Goal: Task Accomplishment & Management: Complete application form

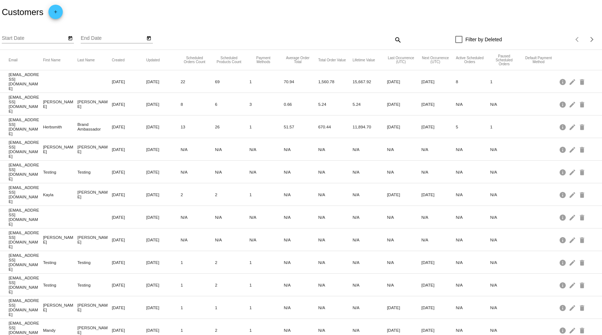
click at [395, 39] on mat-icon "search" at bounding box center [397, 39] width 9 height 11
click at [341, 39] on input "Search" at bounding box center [327, 39] width 150 height 6
paste input "[EMAIL_ADDRESS][DOMAIN_NAME]"
type input "[EMAIL_ADDRESS][DOMAIN_NAME]"
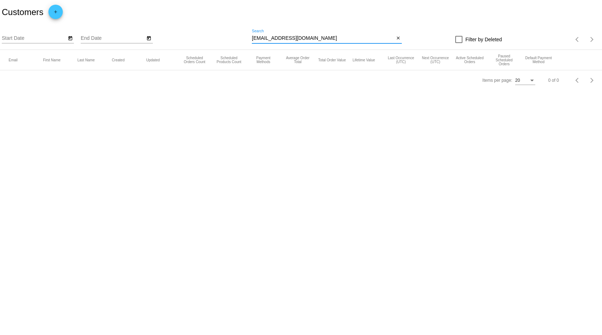
click at [48, 12] on button "add" at bounding box center [55, 12] width 14 height 14
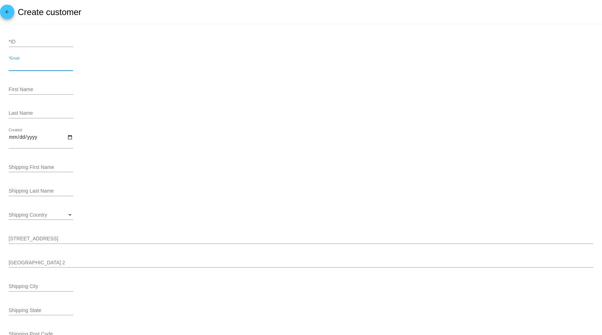
click at [38, 68] on input "*Email" at bounding box center [41, 66] width 65 height 6
paste input "[EMAIL_ADDRESS][DOMAIN_NAME]"
type input "[EMAIL_ADDRESS][DOMAIN_NAME]"
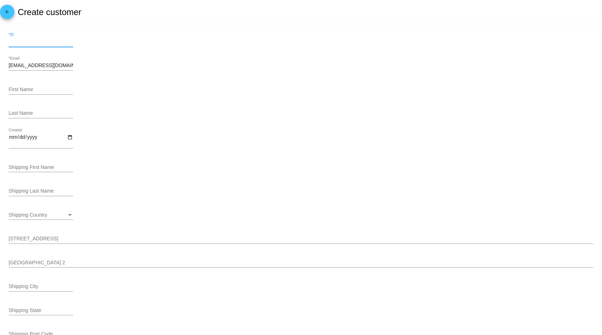
drag, startPoint x: 24, startPoint y: 42, endPoint x: 126, endPoint y: 38, distance: 102.3
click at [25, 43] on input "*ID" at bounding box center [41, 42] width 65 height 6
click at [225, 109] on div "Last Name" at bounding box center [301, 114] width 585 height 20
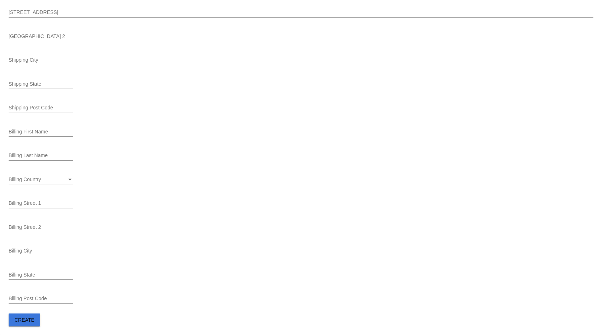
click at [31, 320] on span "Create" at bounding box center [24, 320] width 20 height 6
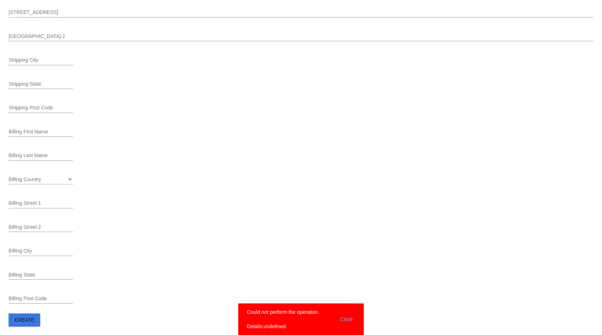
click at [31, 320] on span "Create" at bounding box center [24, 320] width 20 height 6
click at [28, 320] on span "Create" at bounding box center [24, 320] width 20 height 6
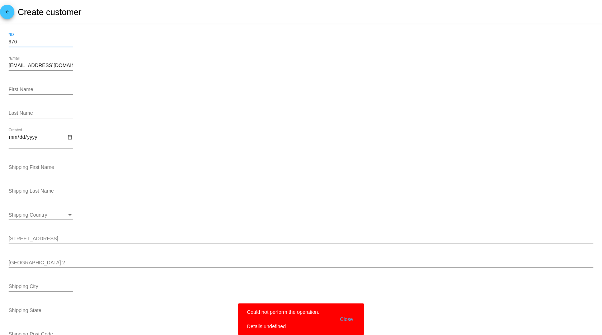
drag, startPoint x: 44, startPoint y: 41, endPoint x: -19, endPoint y: 41, distance: 63.1
click at [0, 41] on html "arrow_back Create customer 976 *ID Lifewithmollyandleila@yahoo.com *Email First…" at bounding box center [301, 167] width 602 height 335
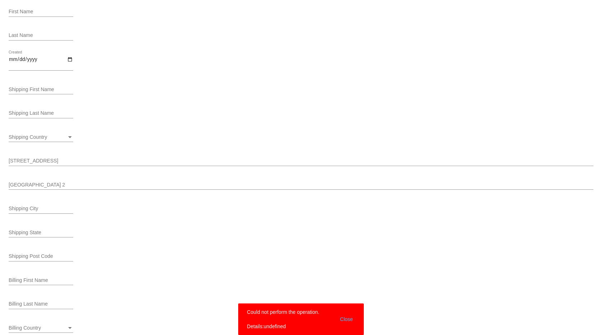
scroll to position [227, 0]
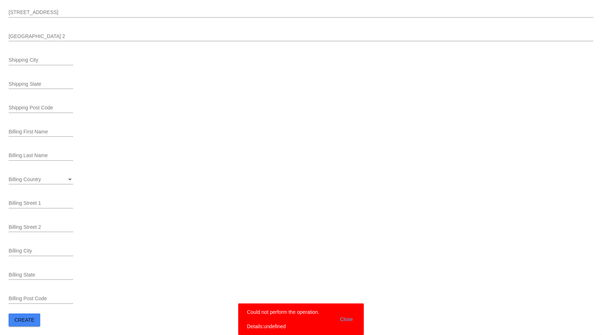
type input "75645"
click at [30, 321] on span "Create" at bounding box center [24, 320] width 20 height 6
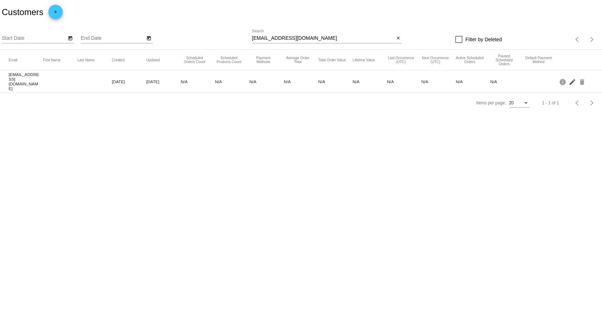
click at [572, 81] on mat-icon "edit" at bounding box center [573, 81] width 9 height 11
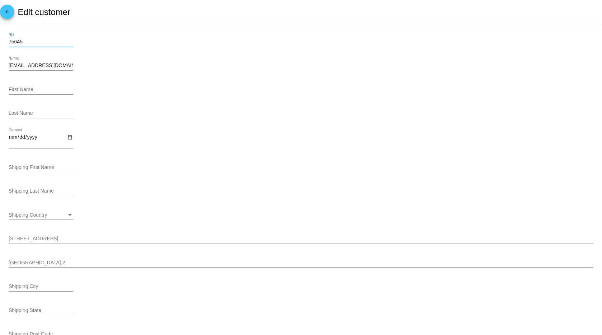
drag, startPoint x: 50, startPoint y: 42, endPoint x: -23, endPoint y: 40, distance: 72.5
click at [0, 40] on html "arrow_back Edit customer 75645 *ID Lifewithmollyandleila@yahoo.com *Email First…" at bounding box center [301, 167] width 602 height 335
type input "976"
click at [243, 96] on div "First Name" at bounding box center [301, 91] width 585 height 20
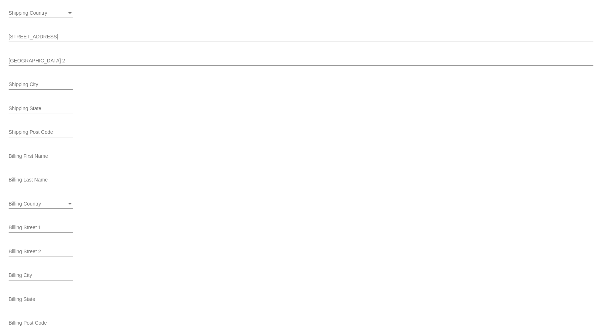
scroll to position [249, 0]
click at [71, 319] on span "Update" at bounding box center [63, 320] width 20 height 6
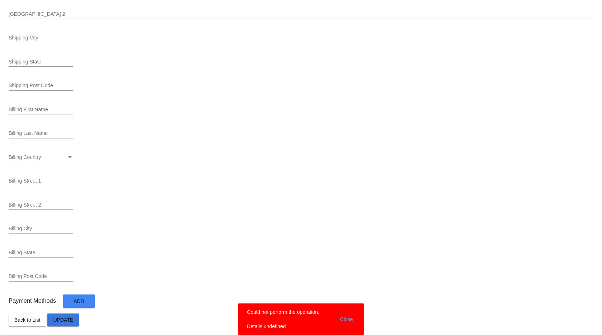
click at [71, 319] on span "Update" at bounding box center [63, 320] width 20 height 6
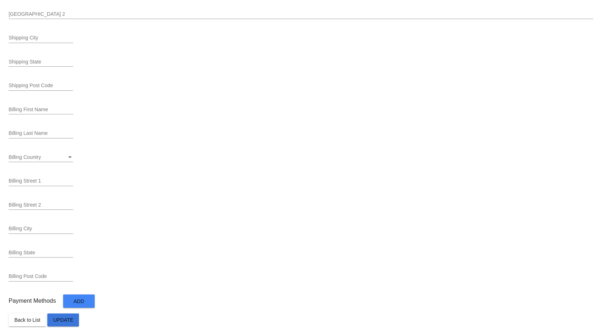
click at [71, 319] on span "Update" at bounding box center [63, 320] width 20 height 6
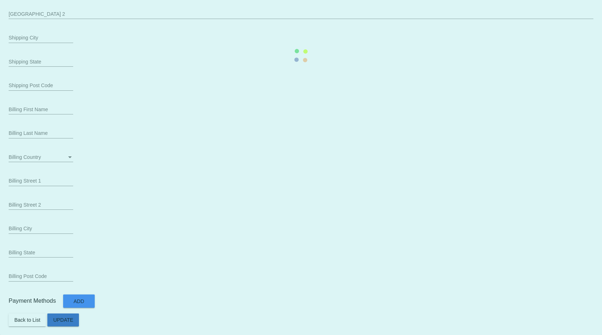
click at [68, 320] on mat-card "976 *ID Lifewithmollyandleila@yahoo.com *Email First Name Last Name Created Shi…" at bounding box center [301, 55] width 602 height 559
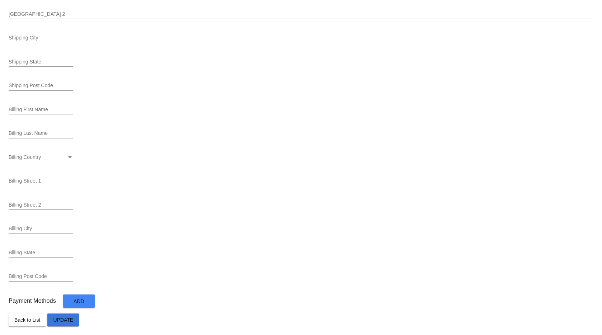
click at [68, 320] on span "Update" at bounding box center [63, 320] width 20 height 6
click at [28, 317] on span "Back to List" at bounding box center [27, 320] width 26 height 6
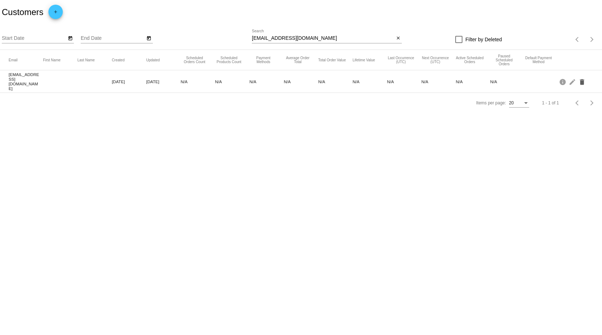
click at [582, 79] on mat-icon "delete" at bounding box center [582, 81] width 9 height 11
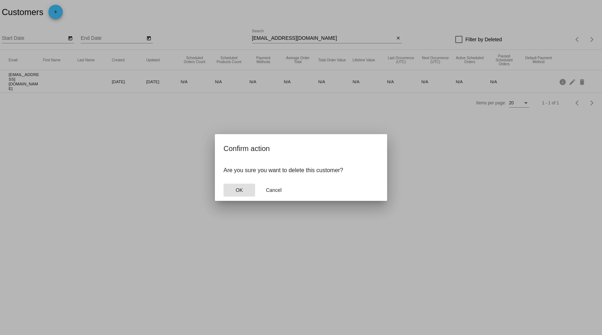
click at [247, 190] on button "OK" at bounding box center [239, 190] width 32 height 13
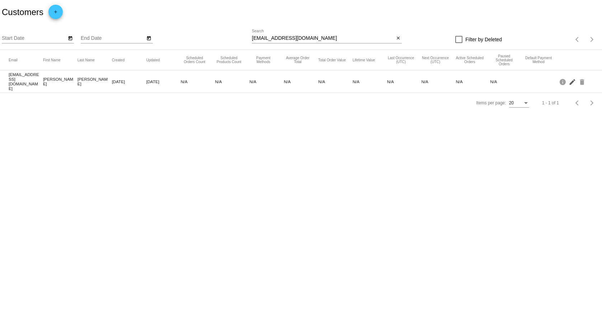
click at [574, 81] on mat-icon "edit" at bounding box center [573, 81] width 9 height 11
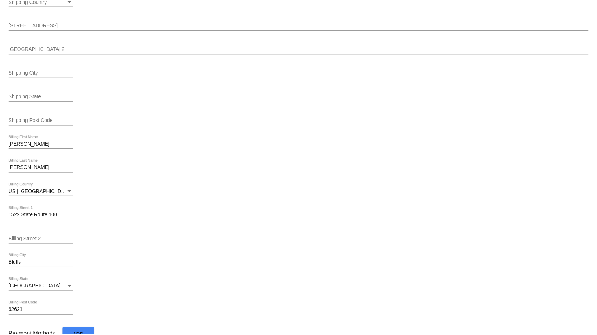
scroll to position [249, 0]
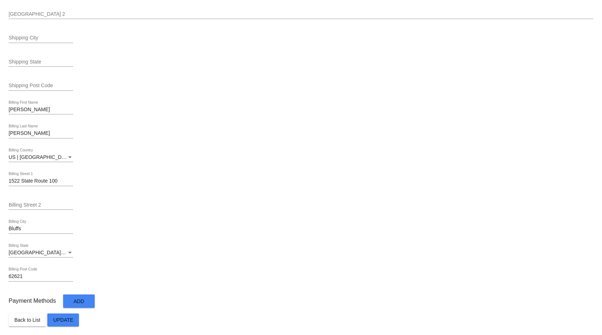
click at [82, 302] on span "Add" at bounding box center [79, 301] width 11 height 6
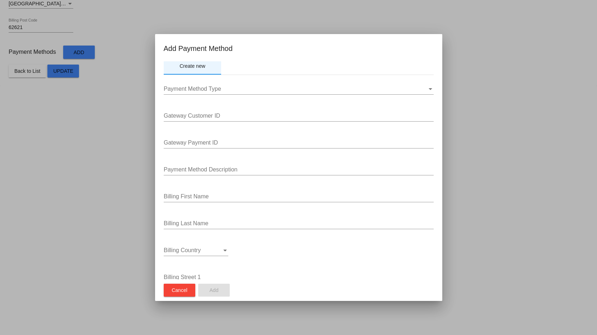
scroll to position [9, 0]
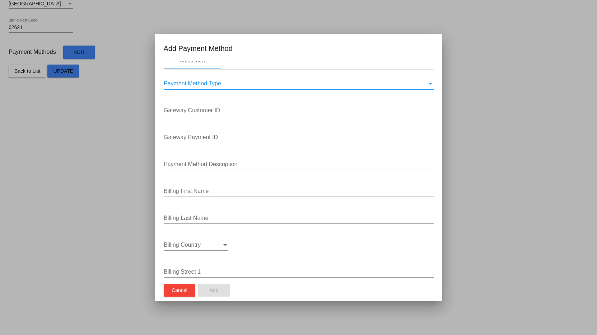
click at [218, 85] on span "Payment Method Type" at bounding box center [192, 83] width 57 height 6
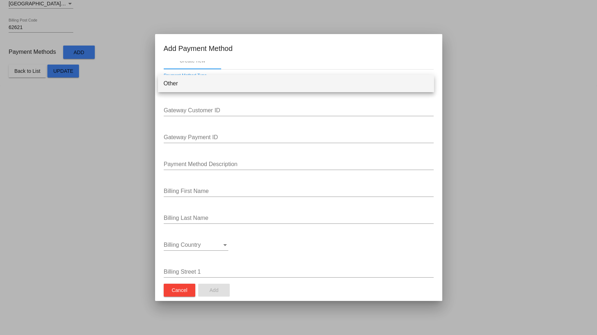
click at [205, 88] on span "Other" at bounding box center [296, 83] width 264 height 17
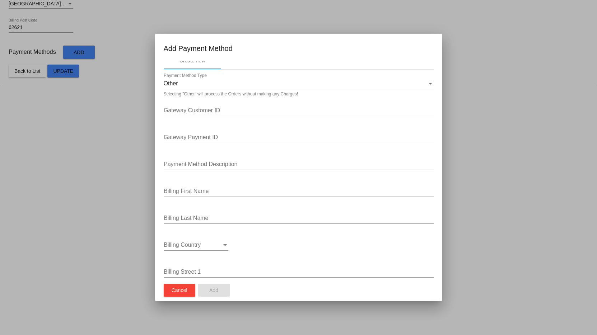
click at [239, 227] on div "Billing Last Name" at bounding box center [299, 219] width 270 height 23
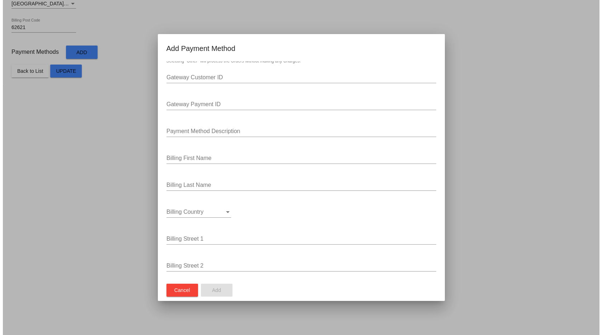
scroll to position [0, 0]
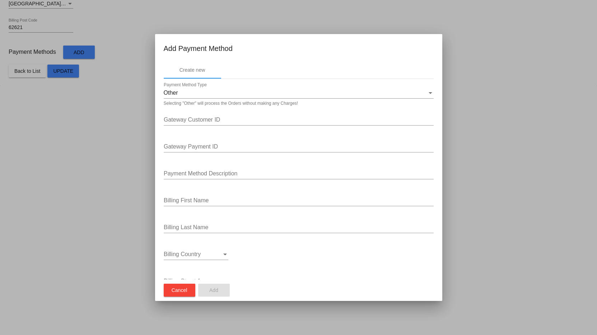
click at [197, 114] on div "Gateway Customer ID" at bounding box center [299, 117] width 270 height 16
type input "g"
click at [218, 293] on button "Add" at bounding box center [214, 290] width 32 height 13
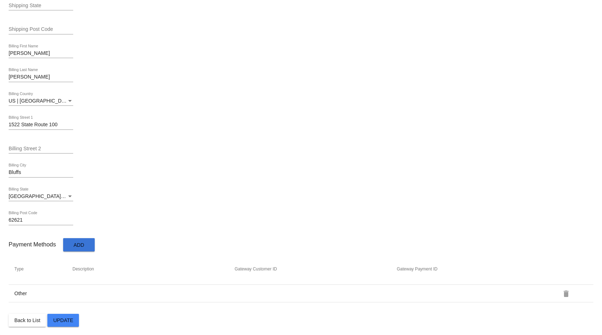
scroll to position [306, 0]
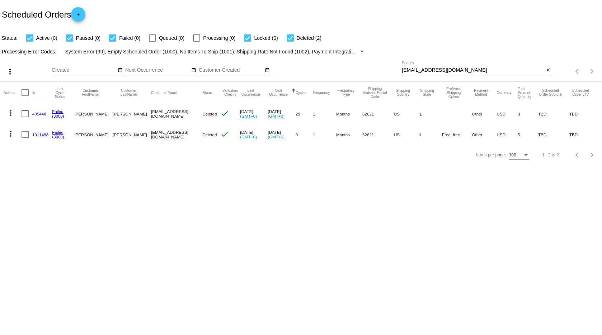
click at [10, 110] on mat-icon "more_vert" at bounding box center [10, 113] width 9 height 9
click at [33, 168] on button "edit View / Edit" at bounding box center [39, 164] width 71 height 17
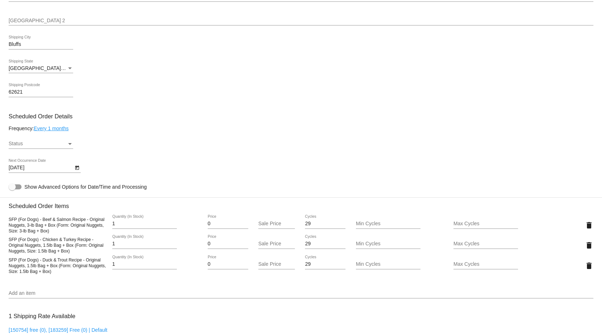
scroll to position [313, 0]
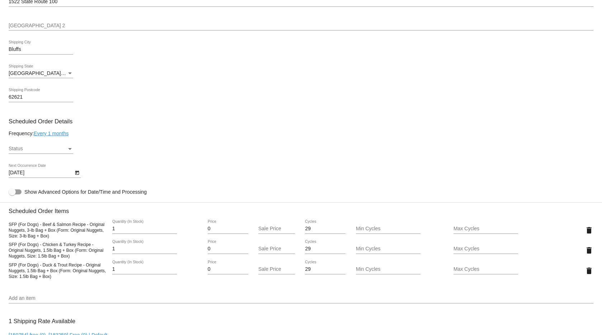
drag, startPoint x: 56, startPoint y: 237, endPoint x: 4, endPoint y: 225, distance: 53.3
click at [4, 225] on mat-card "Customer 1528015: Kaylie Devlin Lifewithmollyandleila@yahoo.com Customer Shippi…" at bounding box center [301, 233] width 602 height 758
drag, startPoint x: 75, startPoint y: 255, endPoint x: 1, endPoint y: 245, distance: 74.5
click at [1, 245] on mat-card "Customer 1528015: Kaylie Devlin Lifewithmollyandleila@yahoo.com Customer Shippi…" at bounding box center [301, 233] width 602 height 758
copy span "SFP (For Dogs) - Chicken & Turkey Recipe - Original Nuggets, 1.5lb Bag + Box (F…"
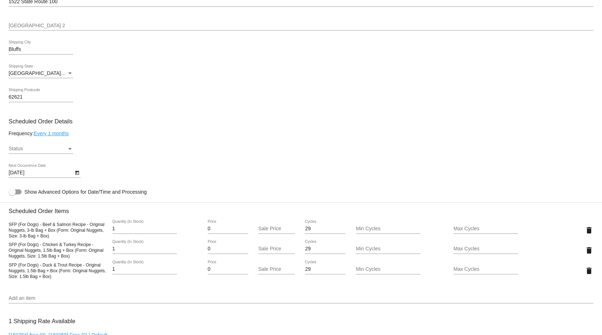
drag, startPoint x: 74, startPoint y: 277, endPoint x: 8, endPoint y: 265, distance: 67.3
click at [8, 265] on mat-card "Customer 1528015: Kaylie Devlin Lifewithmollyandleila@yahoo.com Customer Shippi…" at bounding box center [301, 233] width 602 height 758
copy span "SFP (For Dogs) - Duck & Trout Recipe - Original Nuggets, 1.5lb Bag + Box (Form:…"
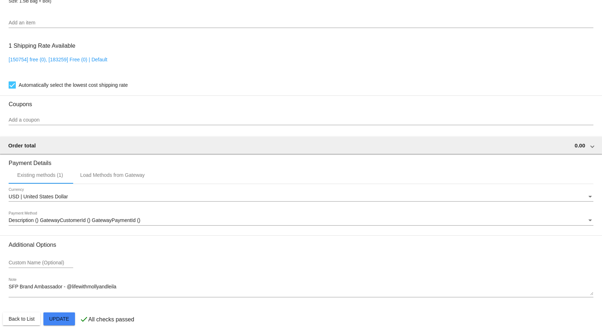
scroll to position [591, 0]
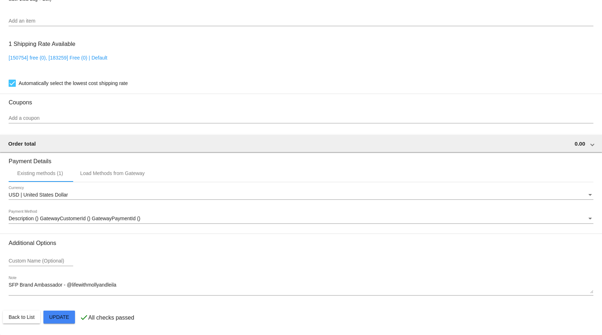
click at [97, 284] on textarea "SFP Brand Ambassador - @lifewithmollyandleila" at bounding box center [301, 287] width 585 height 11
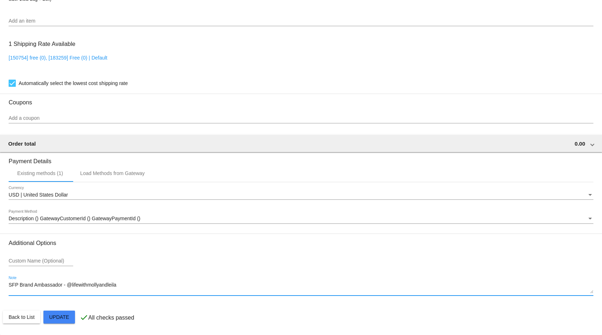
click at [97, 284] on textarea "SFP Brand Ambassador - @lifewithmollyandleila" at bounding box center [301, 287] width 585 height 11
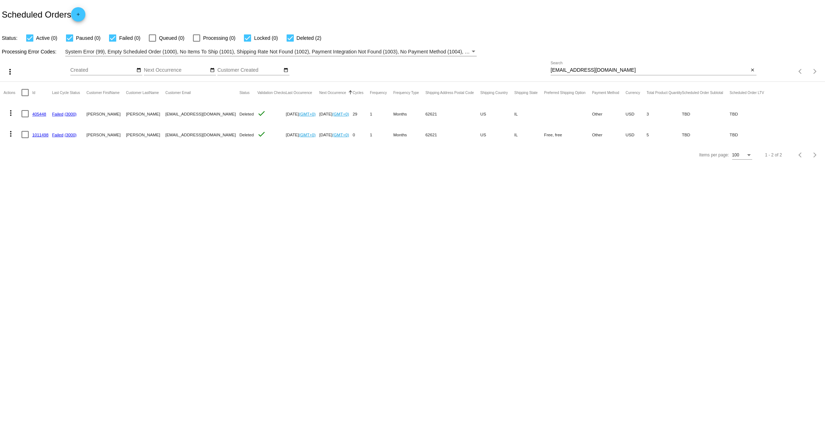
click at [83, 16] on mat-icon "add" at bounding box center [78, 16] width 9 height 9
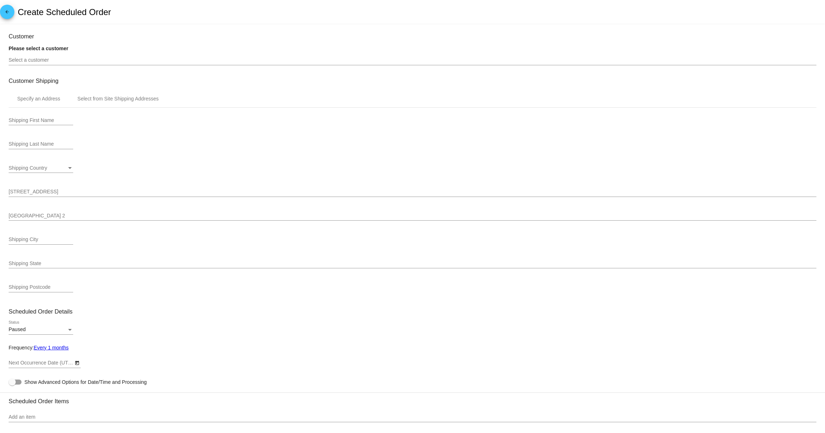
type input "[DATE]"
click at [55, 64] on div "Select a customer" at bounding box center [413, 58] width 808 height 14
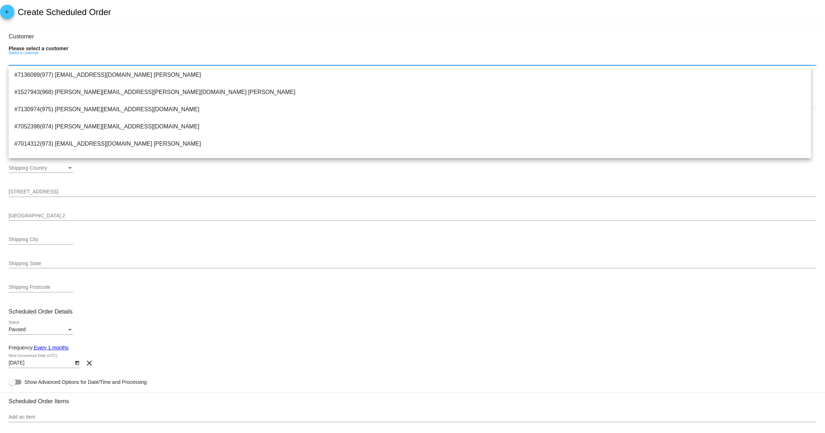
paste input "[EMAIL_ADDRESS][DOMAIN_NAME]"
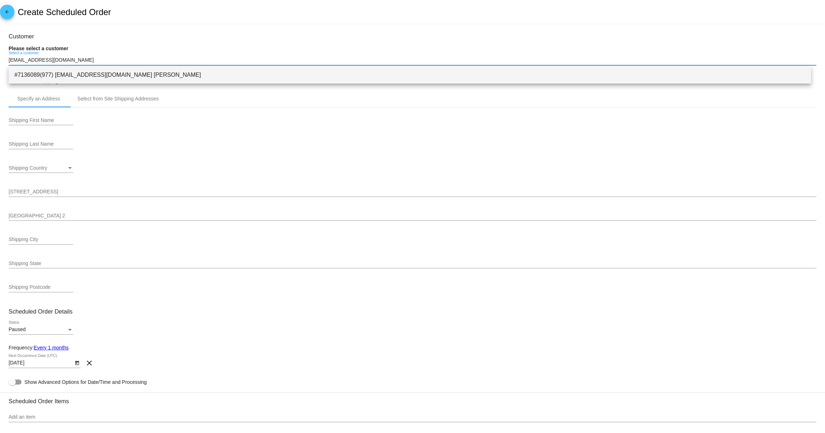
type input "[EMAIL_ADDRESS][DOMAIN_NAME]"
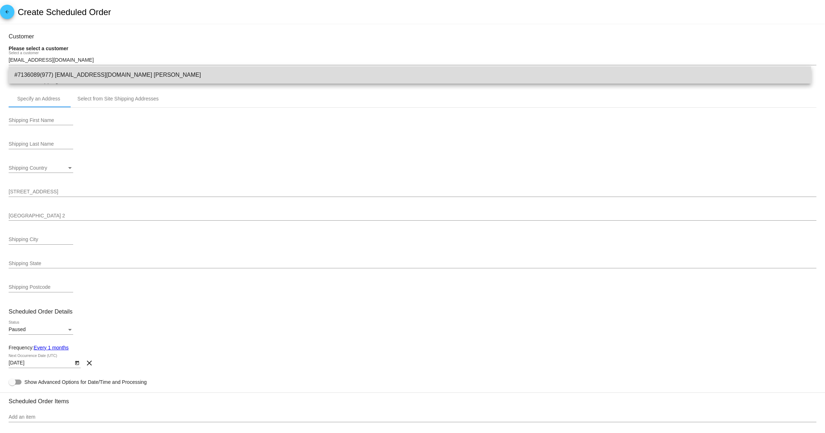
click at [85, 72] on span "#7136089(977) [EMAIL_ADDRESS][DOMAIN_NAME] [PERSON_NAME]" at bounding box center [409, 74] width 791 height 17
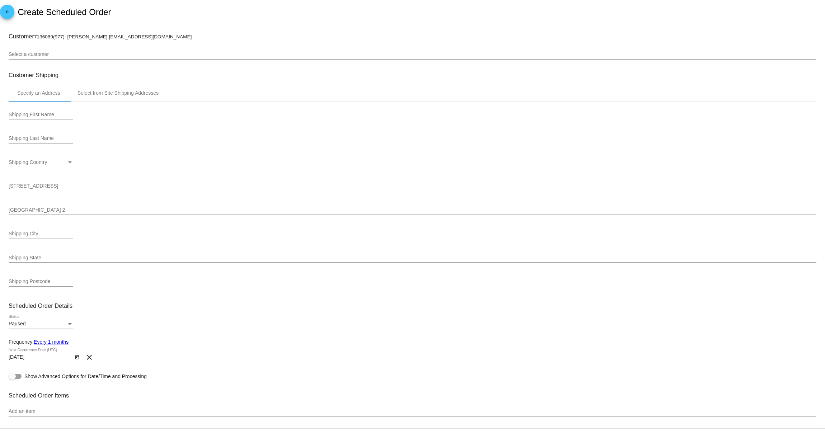
click at [46, 108] on div "Shipping First Name" at bounding box center [41, 112] width 65 height 14
type input "[PERSON_NAME]"
click at [28, 165] on span "Shipping Country" at bounding box center [28, 162] width 38 height 6
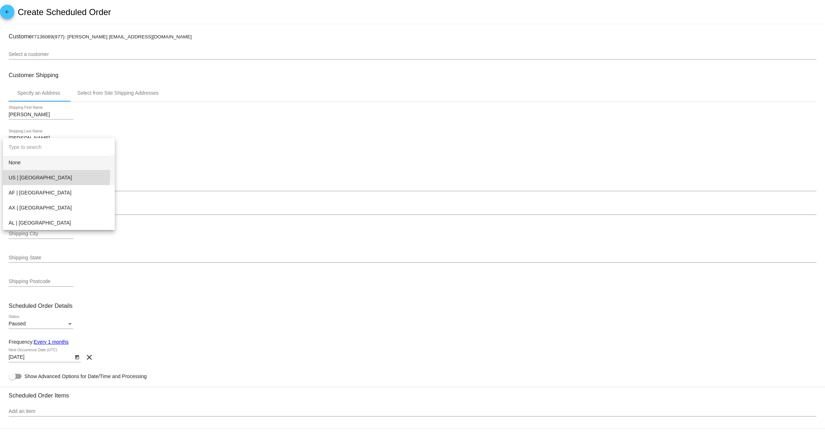
click at [28, 175] on span "US | [GEOGRAPHIC_DATA]" at bounding box center [59, 177] width 100 height 15
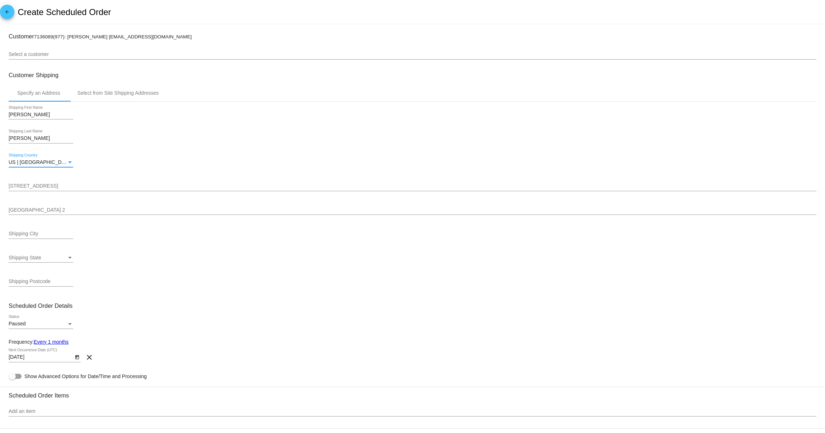
click at [64, 179] on div "[STREET_ADDRESS]" at bounding box center [413, 184] width 808 height 14
click at [68, 185] on input "[STREET_ADDRESS]" at bounding box center [413, 186] width 808 height 6
type input "1522 State Route 100"
click at [37, 236] on input "Shipping City" at bounding box center [41, 234] width 65 height 6
type input "Bluffs"
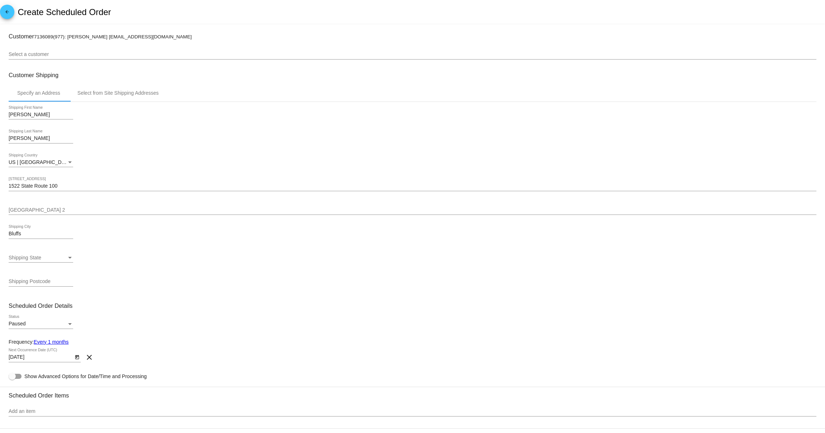
click at [39, 265] on div "Shipping State Shipping State" at bounding box center [41, 259] width 65 height 20
click at [39, 256] on span "Shipping State" at bounding box center [25, 258] width 33 height 6
type input "il"
click at [41, 260] on span "IL | Illinois" at bounding box center [57, 258] width 96 height 15
click at [54, 284] on input "Shipping Postcode" at bounding box center [41, 282] width 65 height 6
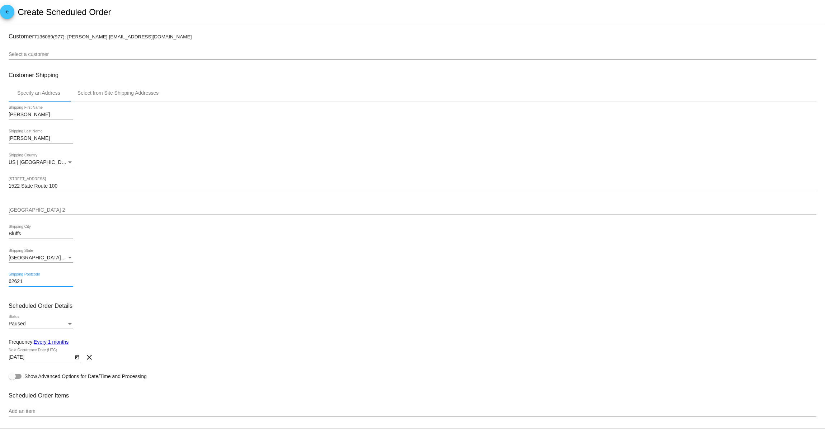
type input "62621"
click at [59, 327] on div "Paused" at bounding box center [38, 324] width 58 height 6
click at [43, 315] on span "Active" at bounding box center [41, 311] width 65 height 15
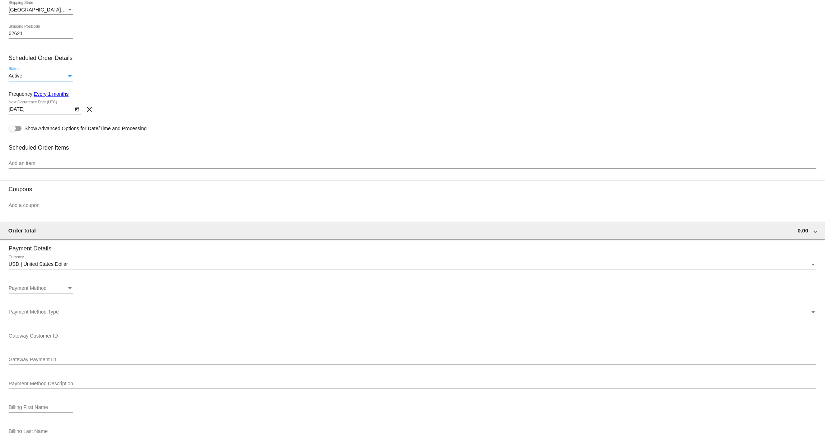
scroll to position [253, 0]
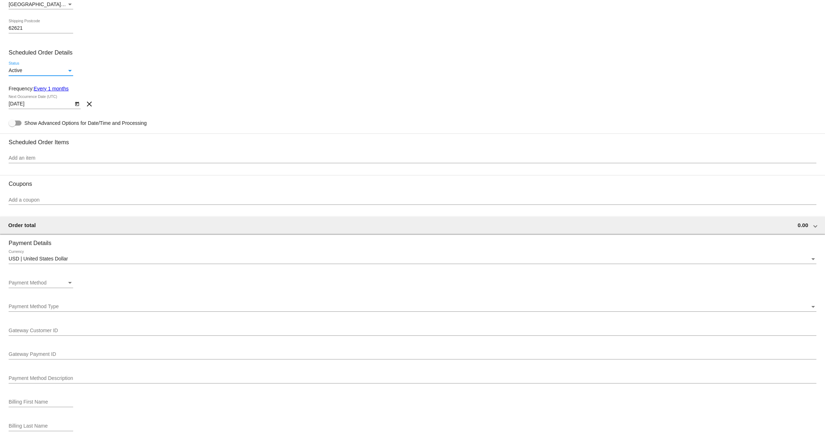
click at [109, 161] on input "Add an item" at bounding box center [413, 158] width 808 height 6
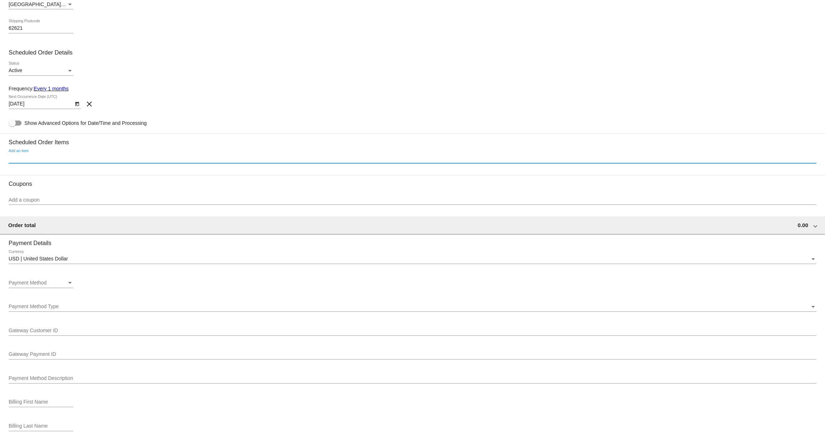
paste input "SFP (For Dogs) - Beef & Salmon Recipe - Original Nuggets, 3-lb Bag + Box (Form:…"
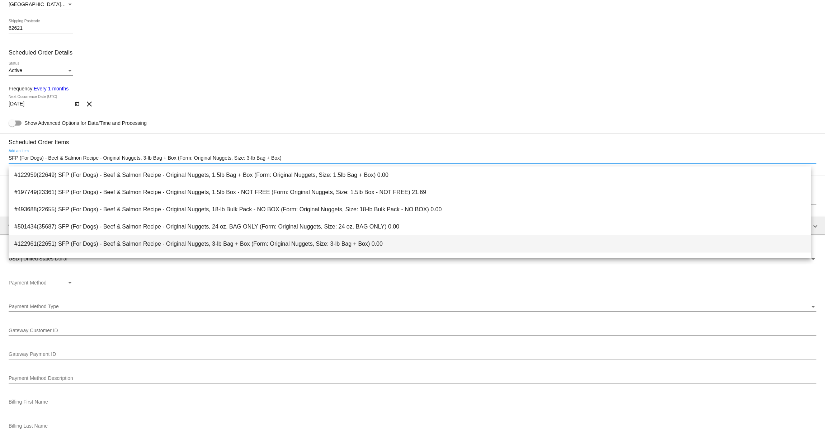
type input "SFP (For Dogs) - Beef & Salmon Recipe - Original Nuggets, 3-lb Bag + Box (Form:…"
click at [269, 249] on span "#122961(22651) SFP (For Dogs) - Beef & Salmon Recipe - Original Nuggets, 3-lb B…" at bounding box center [409, 243] width 791 height 17
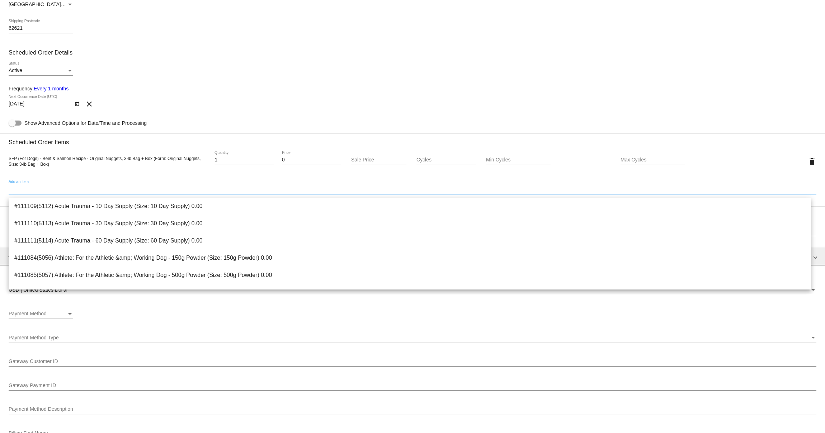
paste input "SFP (For Dogs) - Chicken & Turkey Recipe - Original Nuggets, 1.5lb Bag + Box (F…"
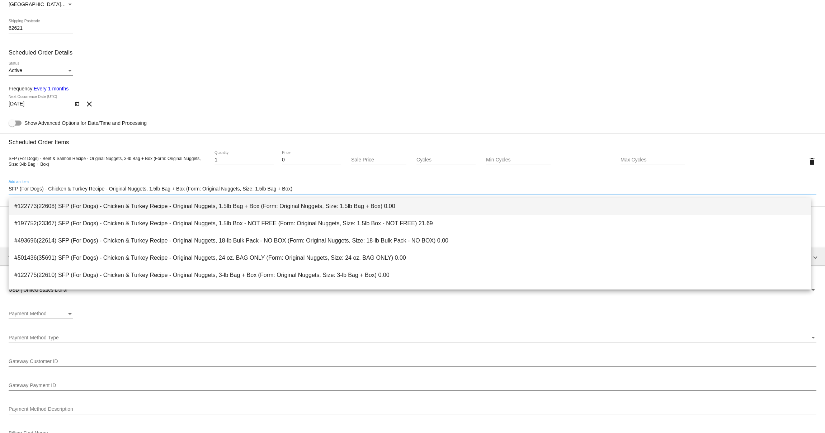
type input "SFP (For Dogs) - Chicken & Turkey Recipe - Original Nuggets, 1.5lb Bag + Box (F…"
click at [137, 203] on span "#122773(22608) SFP (For Dogs) - Chicken & Turkey Recipe - Original Nuggets, 1.5…" at bounding box center [409, 206] width 791 height 17
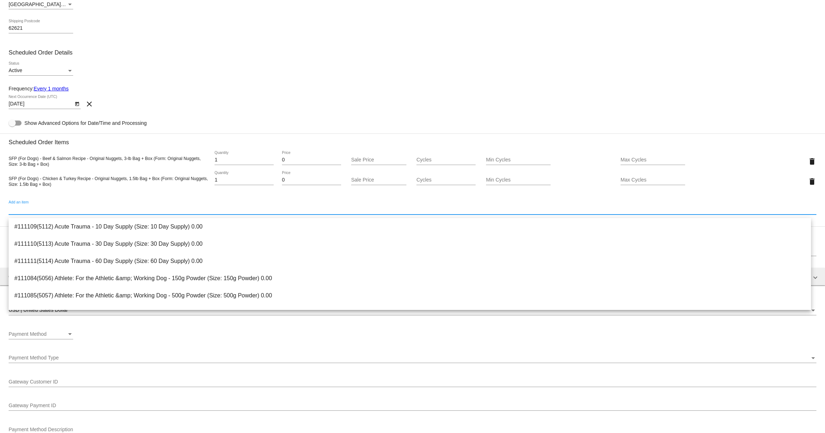
paste input "SFP (For Dogs) - Duck & Trout Recipe - Original Nuggets, 1.5lb Bag + Box (Form:…"
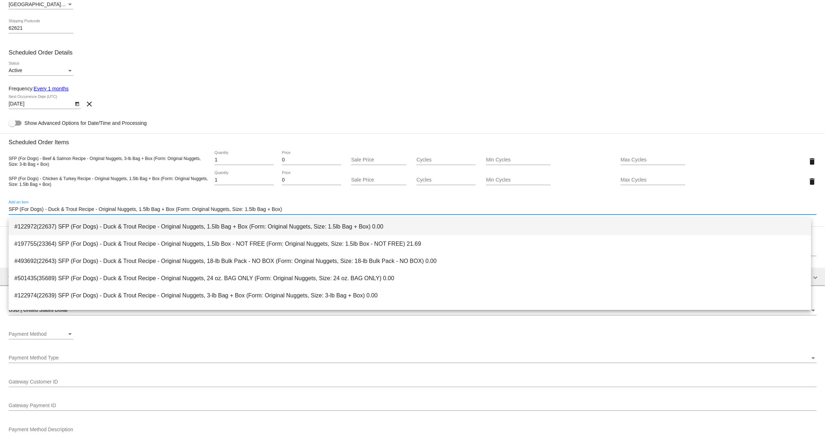
type input "SFP (For Dogs) - Duck & Trout Recipe - Original Nuggets, 1.5lb Bag + Box (Form:…"
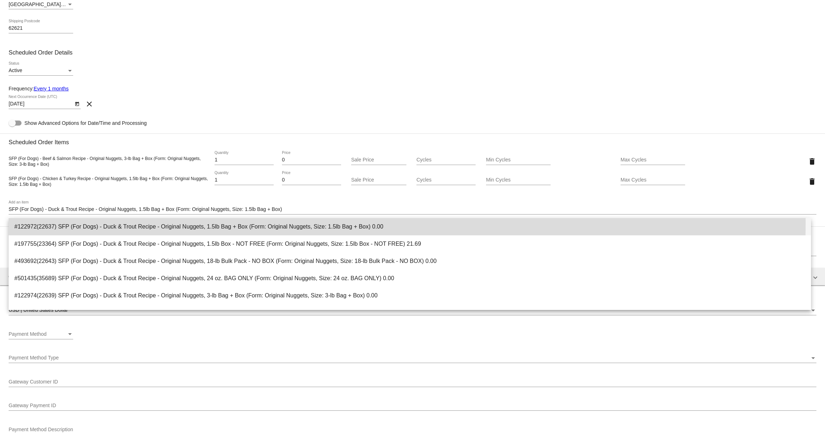
click at [244, 223] on span "#122972(22637) SFP (For Dogs) - Duck & Trout Recipe - Original Nuggets, 1.5lb B…" at bounding box center [409, 226] width 791 height 17
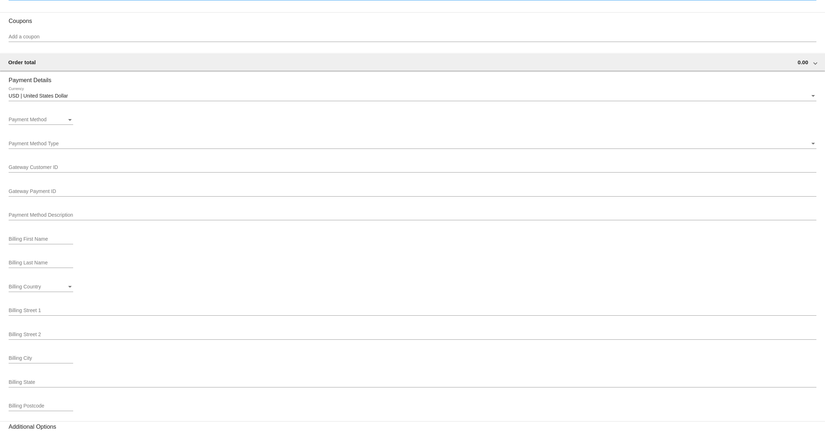
scroll to position [572, 0]
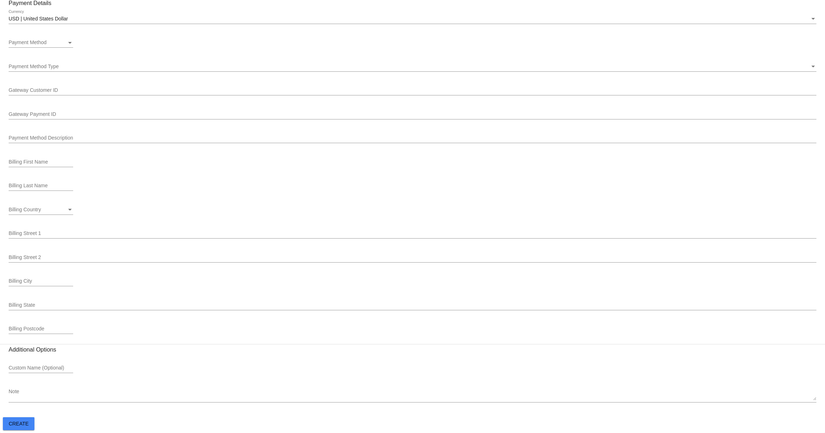
click at [57, 40] on div "Payment Method" at bounding box center [38, 43] width 58 height 6
click at [50, 41] on span "—Create New—" at bounding box center [41, 39] width 65 height 15
click at [47, 63] on span "Payment Method Type" at bounding box center [34, 66] width 50 height 6
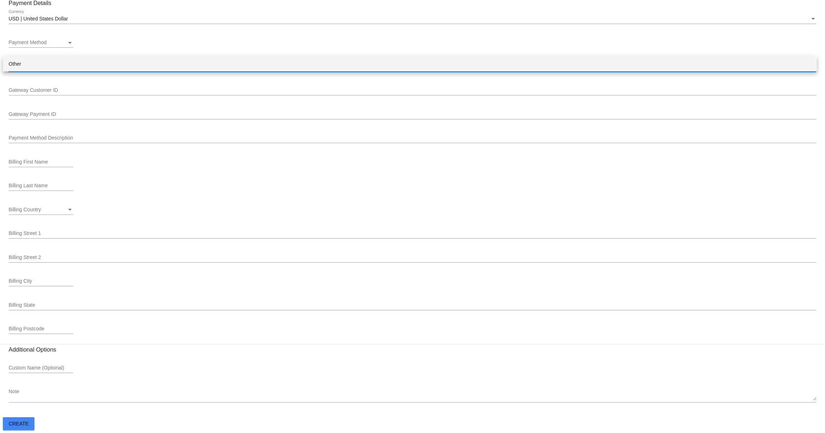
click at [46, 65] on span "Other" at bounding box center [410, 63] width 802 height 15
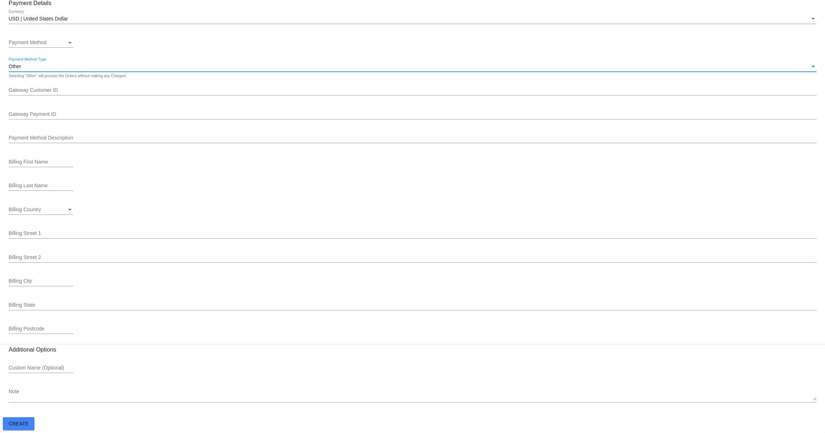
click at [178, 390] on textarea "Note" at bounding box center [413, 394] width 808 height 11
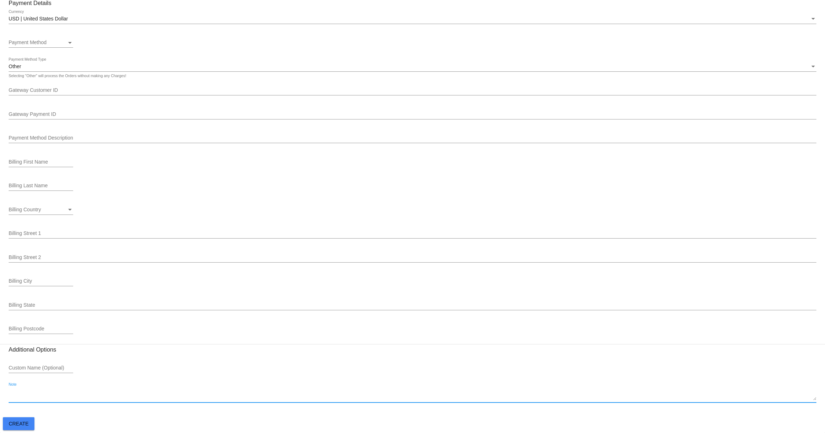
paste textarea "SFP Brand Ambassador - @lifewithmollyandleila"
type textarea "SFP Brand Ambassador - @lifewithmollyandleila"
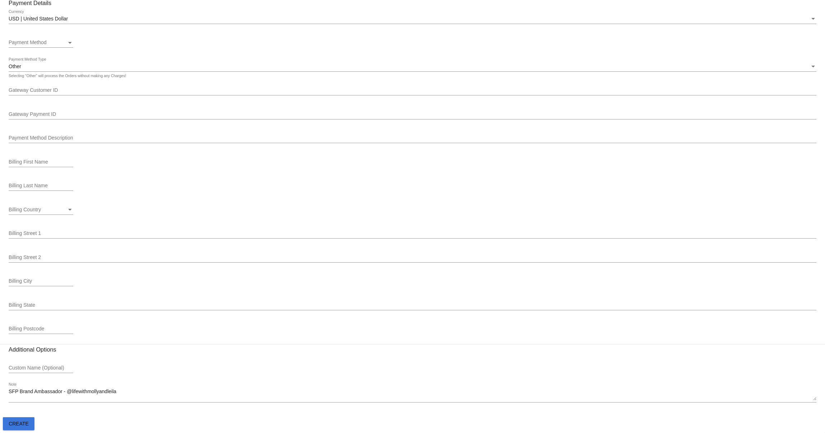
click at [20, 428] on button "Create" at bounding box center [19, 423] width 32 height 13
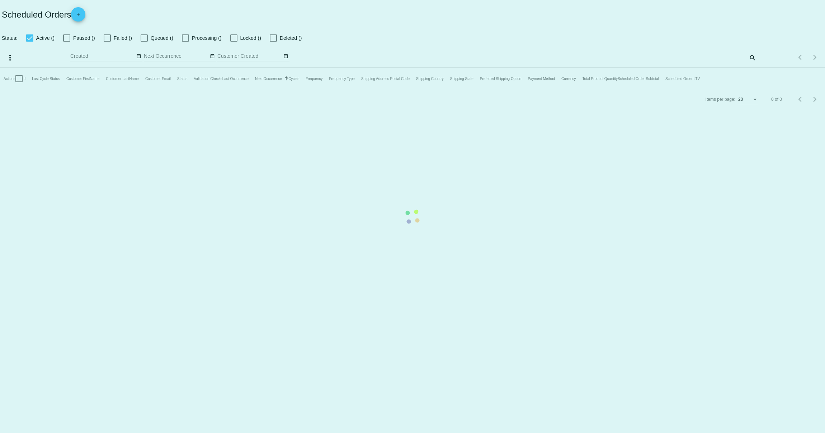
checkbox input "true"
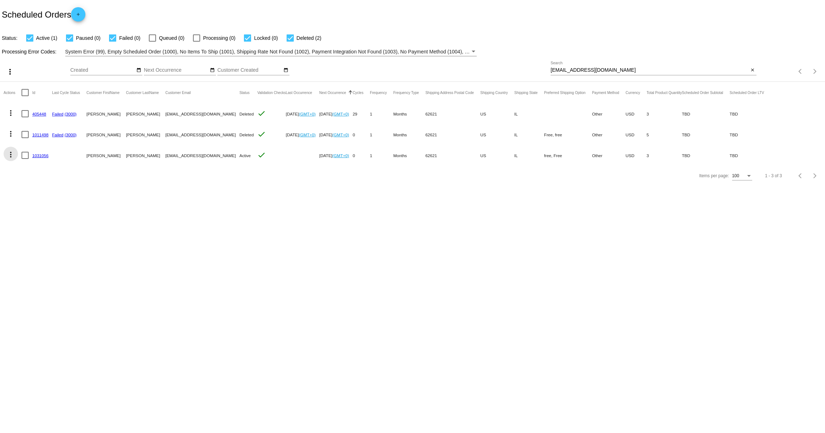
click at [8, 152] on mat-icon "more_vert" at bounding box center [10, 154] width 9 height 9
click at [42, 207] on span "Process Now" at bounding box center [39, 207] width 29 height 6
